Goal: Transaction & Acquisition: Obtain resource

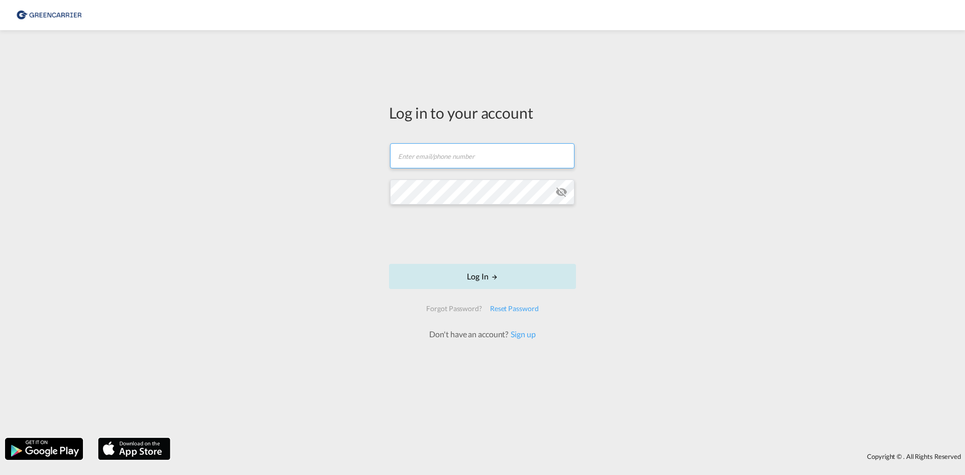
type input "seaexp.ode@scangl.com"
click at [495, 281] on button "Log In" at bounding box center [482, 276] width 187 height 25
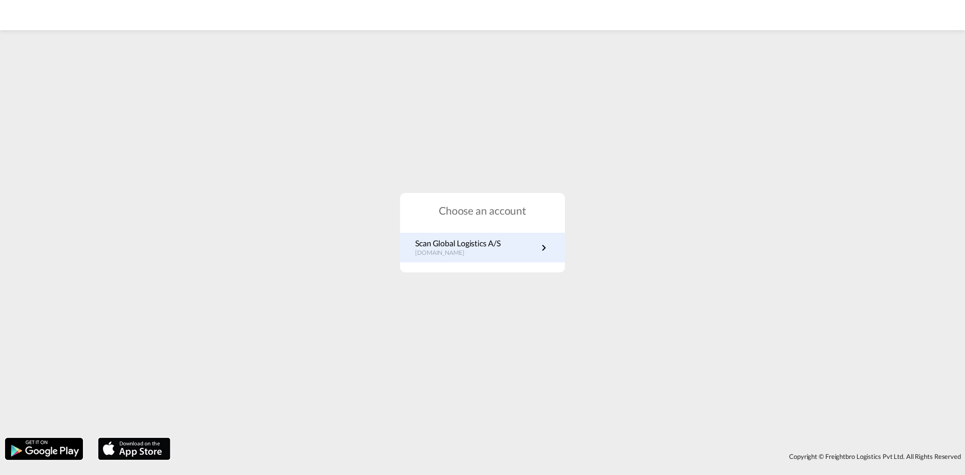
click at [525, 248] on link "Scan Global Logistics A/S dk.portal.greencarrier.com" at bounding box center [482, 248] width 135 height 20
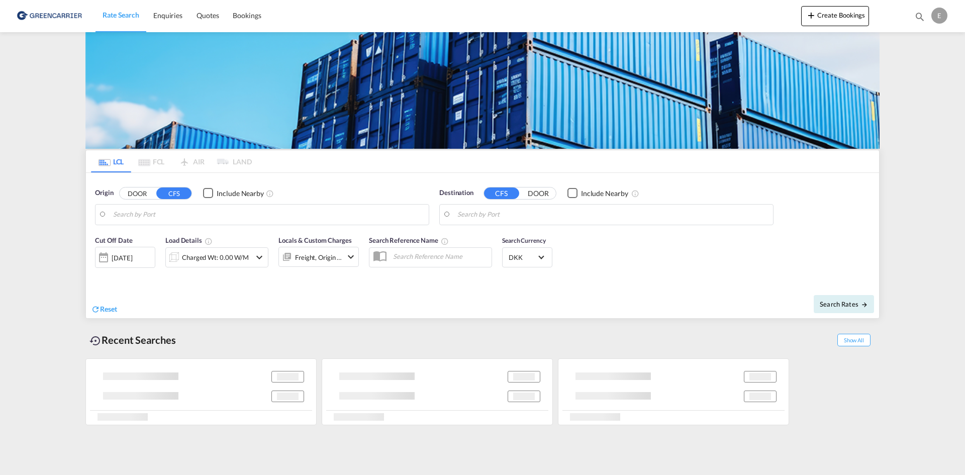
type input "DK-5672, Broby, [GEOGRAPHIC_DATA], [GEOGRAPHIC_DATA], Soender Broby"
type input "[GEOGRAPHIC_DATA], [GEOGRAPHIC_DATA]"
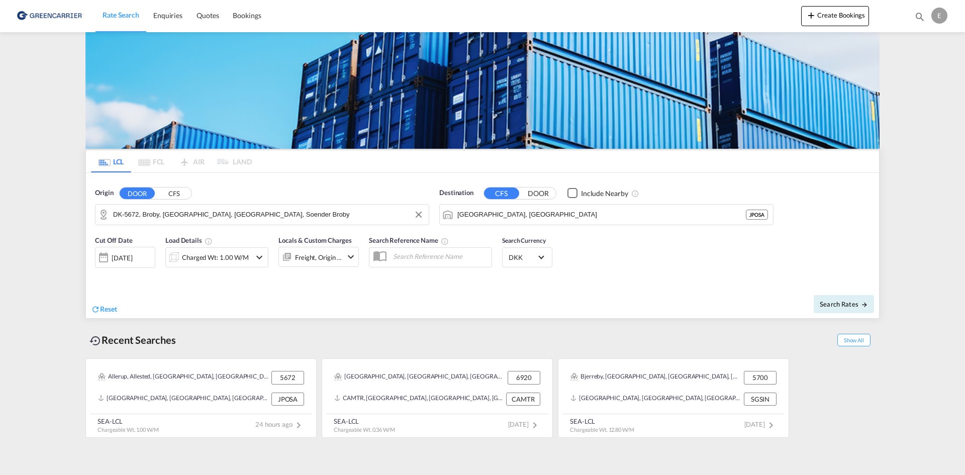
click at [313, 219] on input "DK-5672, Broby, [GEOGRAPHIC_DATA], [GEOGRAPHIC_DATA], Soender Broby" at bounding box center [268, 214] width 311 height 15
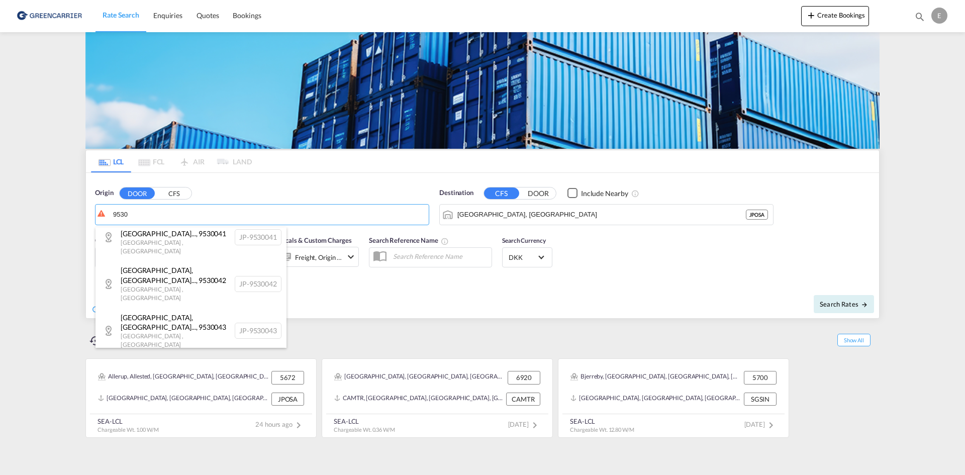
scroll to position [1024, 0]
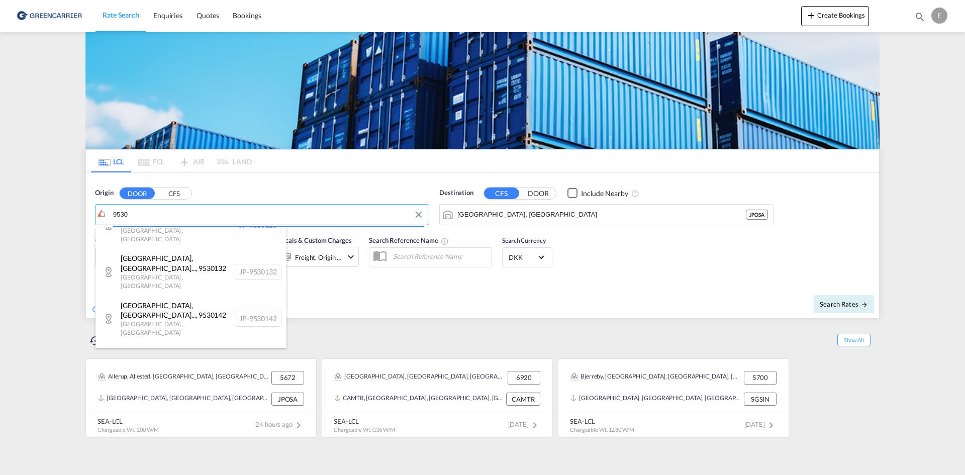
click at [222, 207] on body "Rate Search Enquiries Quotes Bookings Rate Search Enquiries" at bounding box center [482, 237] width 965 height 475
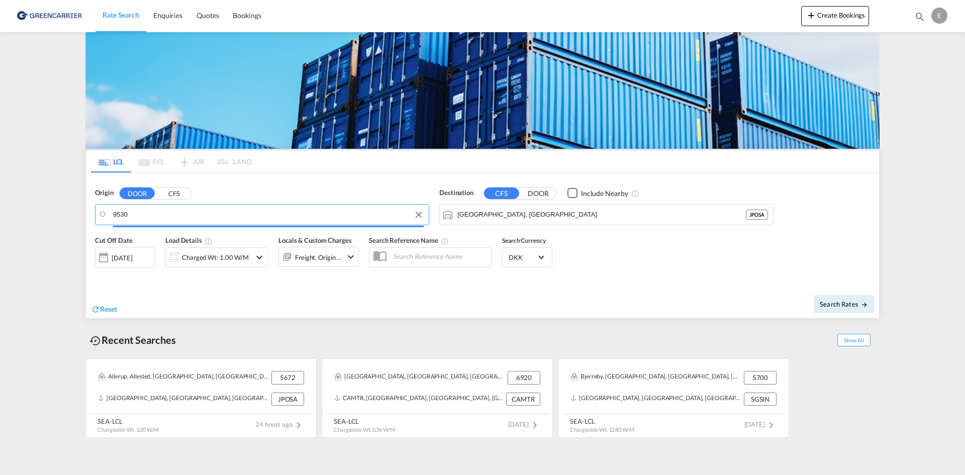
click at [225, 214] on body "Rate Search Enquiries Quotes Bookings Rate Search Enquiries" at bounding box center [482, 237] width 965 height 475
click at [215, 196] on div "Origin DOOR CFS 9530" at bounding box center [262, 206] width 334 height 37
click at [173, 219] on body "Rate Search Enquiries Quotes Bookings Rate Search Enquiries" at bounding box center [482, 237] width 965 height 475
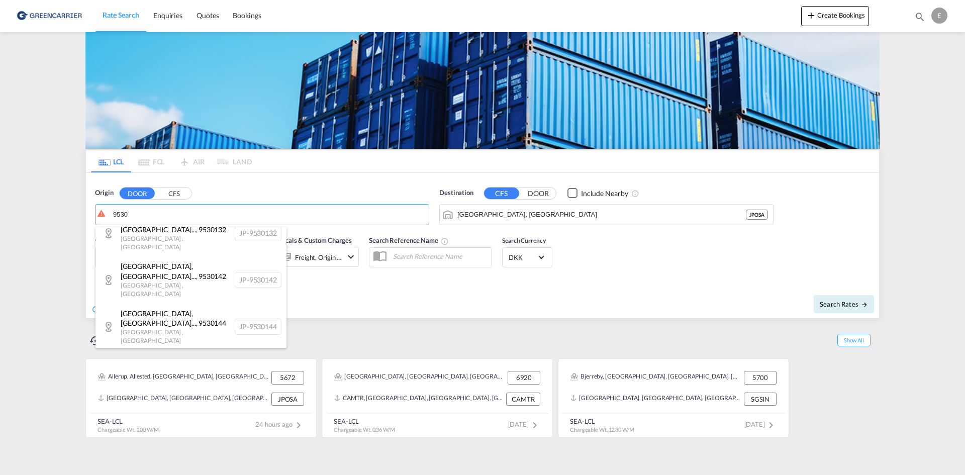
scroll to position [1061, 0]
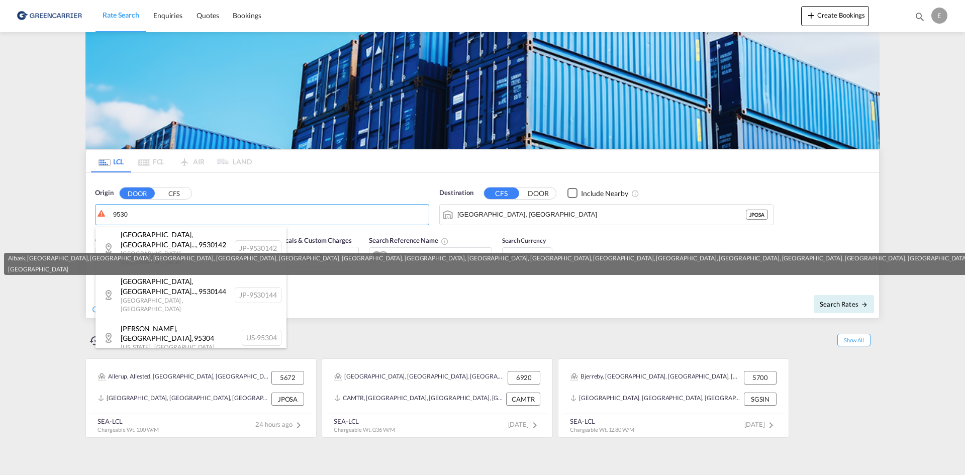
click at [145, 357] on div "Albæk, [PERSON_NAME]... , 9530 [GEOGRAPHIC_DATA] [GEOGRAPHIC_DATA]-9530" at bounding box center [190, 372] width 191 height 30
type input "DK-9530, [GEOGRAPHIC_DATA], [GEOGRAPHIC_DATA], [GEOGRAPHIC_DATA], [GEOGRAPHIC_D…"
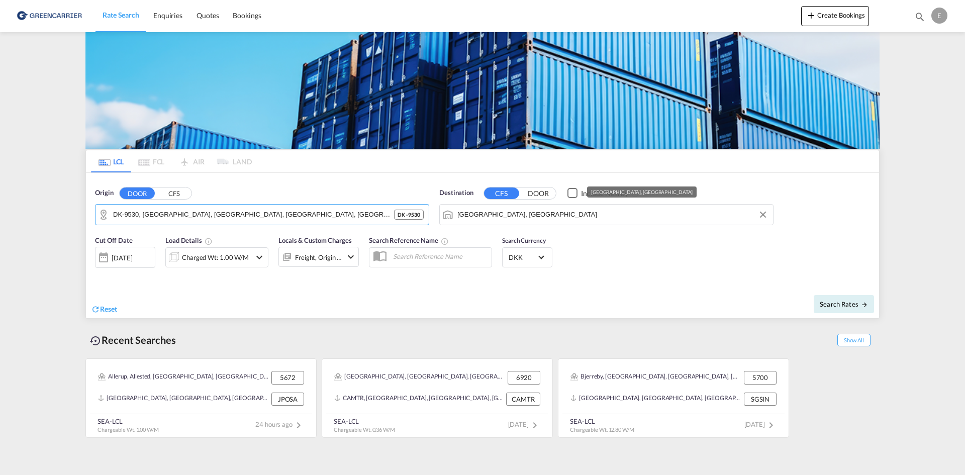
click at [543, 218] on input "[GEOGRAPHIC_DATA], [GEOGRAPHIC_DATA]" at bounding box center [612, 214] width 311 height 15
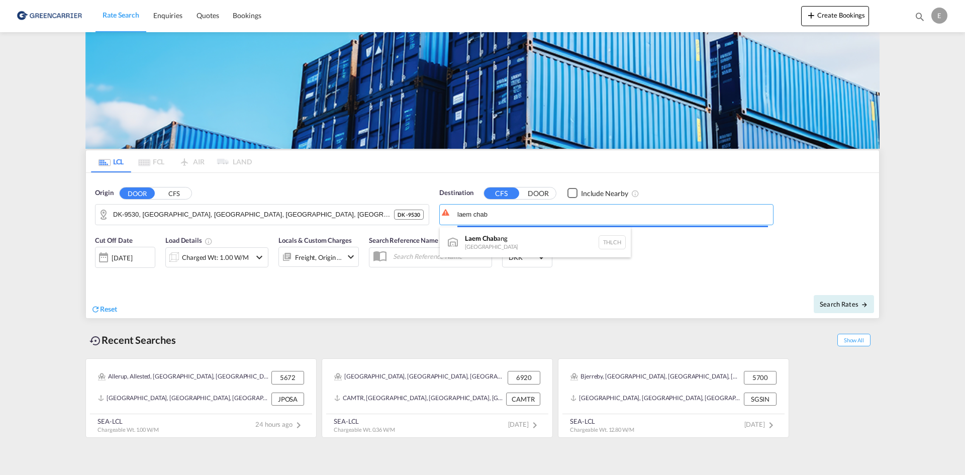
click at [538, 233] on div "Laem Chab ang [GEOGRAPHIC_DATA] THLCH" at bounding box center [535, 242] width 191 height 30
type input "Laem Chabang, THLCH"
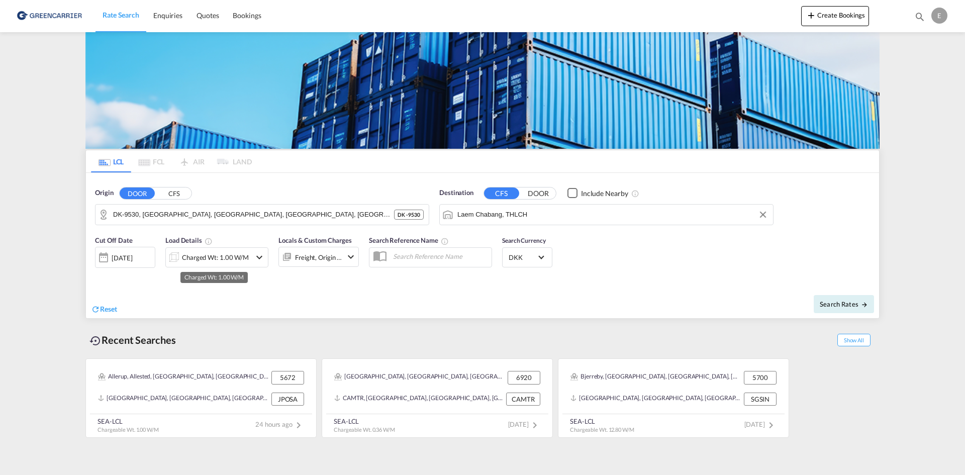
click at [201, 256] on div "Charged Wt: 1.00 W/M" at bounding box center [215, 257] width 67 height 14
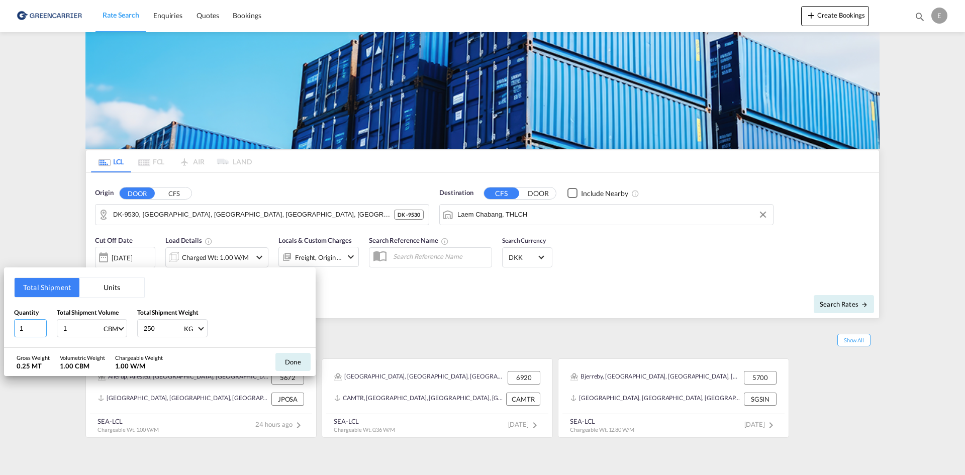
click at [25, 327] on input "1" at bounding box center [30, 328] width 33 height 18
drag, startPoint x: 86, startPoint y: 328, endPoint x: 61, endPoint y: 328, distance: 24.6
click at [61, 328] on div "1 CBM CBM CFT" at bounding box center [92, 328] width 70 height 18
type input "2"
type input "130"
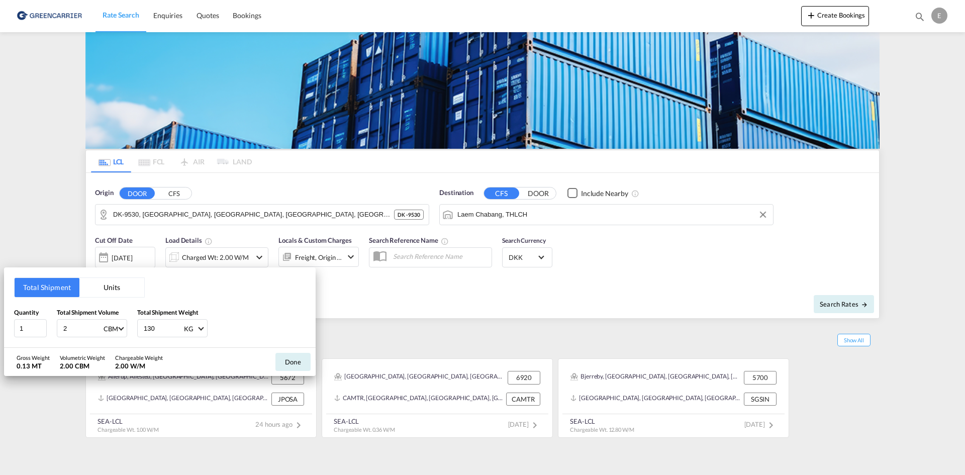
click at [274, 319] on div "Quantity 1 Total Shipment Volume 2 CBM CBM CFT Total Shipment Weight 130 KG KG …" at bounding box center [159, 323] width 291 height 30
click at [284, 360] on button "Done" at bounding box center [292, 362] width 35 height 18
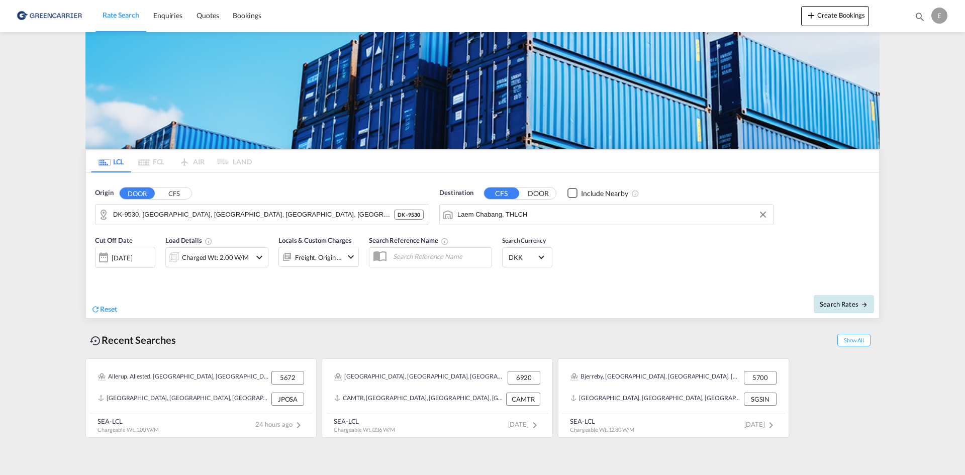
click at [863, 304] on md-icon "icon-arrow-right" at bounding box center [864, 304] width 7 height 7
type input "9530 to THLCH / [DATE]"
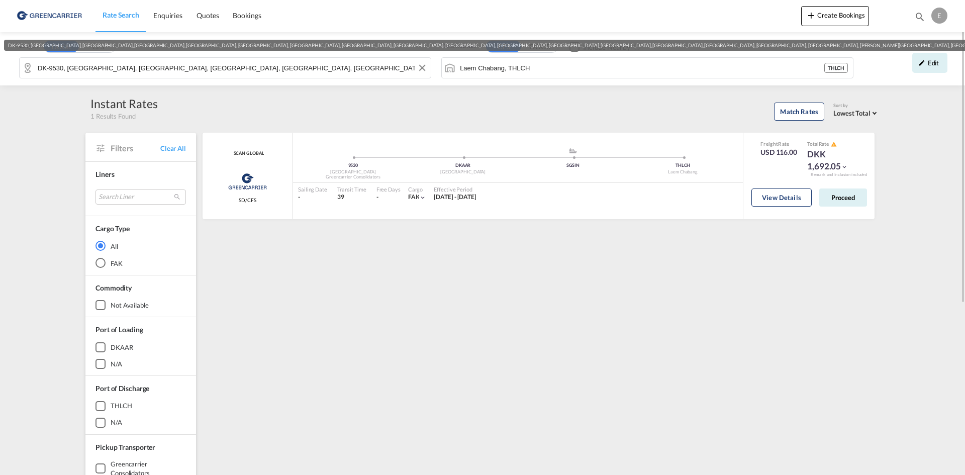
click at [222, 66] on input "DK-9530, [GEOGRAPHIC_DATA], [GEOGRAPHIC_DATA], [GEOGRAPHIC_DATA], [GEOGRAPHIC_D…" at bounding box center [232, 67] width 388 height 15
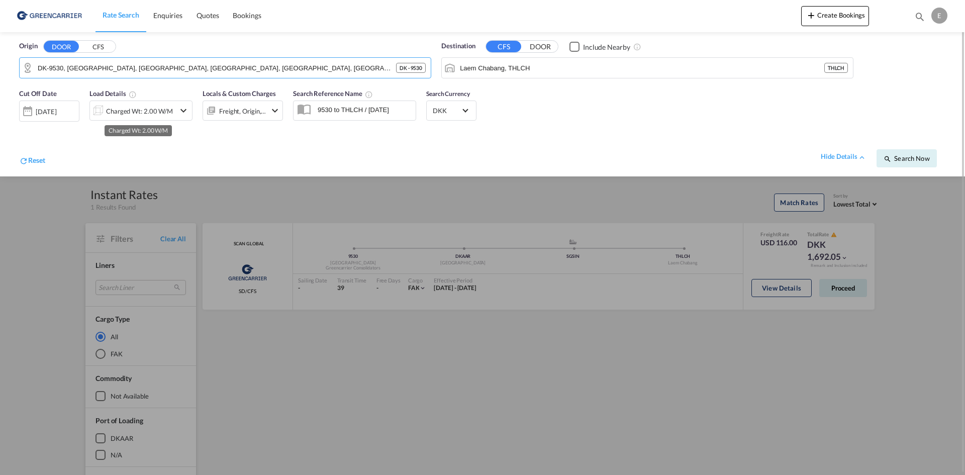
click at [162, 115] on div "Charged Wt: 2.00 W/M" at bounding box center [139, 111] width 67 height 14
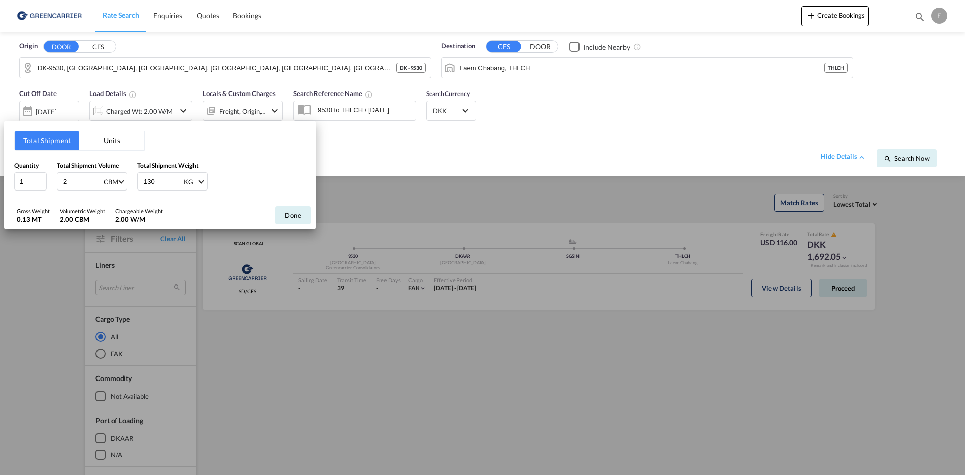
click at [73, 178] on input "2" at bounding box center [82, 181] width 40 height 17
type input "2.5"
click at [291, 215] on button "Done" at bounding box center [292, 215] width 35 height 18
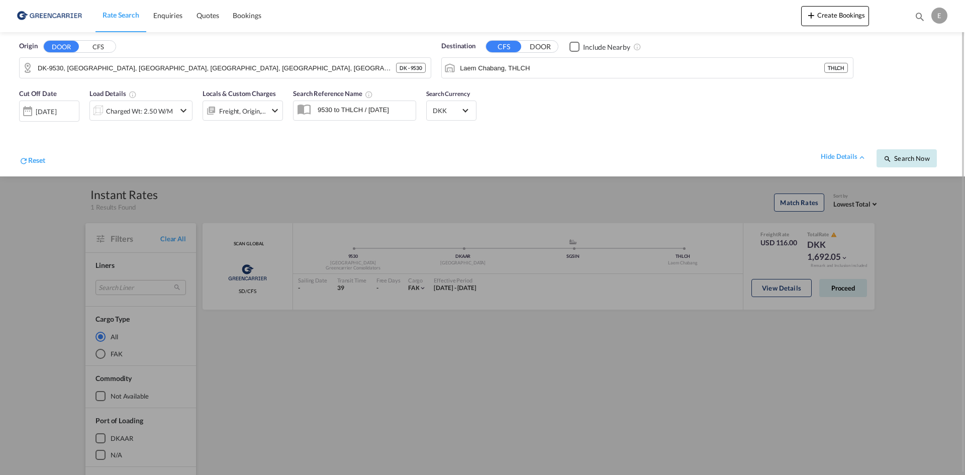
click at [903, 158] on span "Search Now" at bounding box center [907, 158] width 46 height 8
